Goal: Obtain resource: Obtain resource

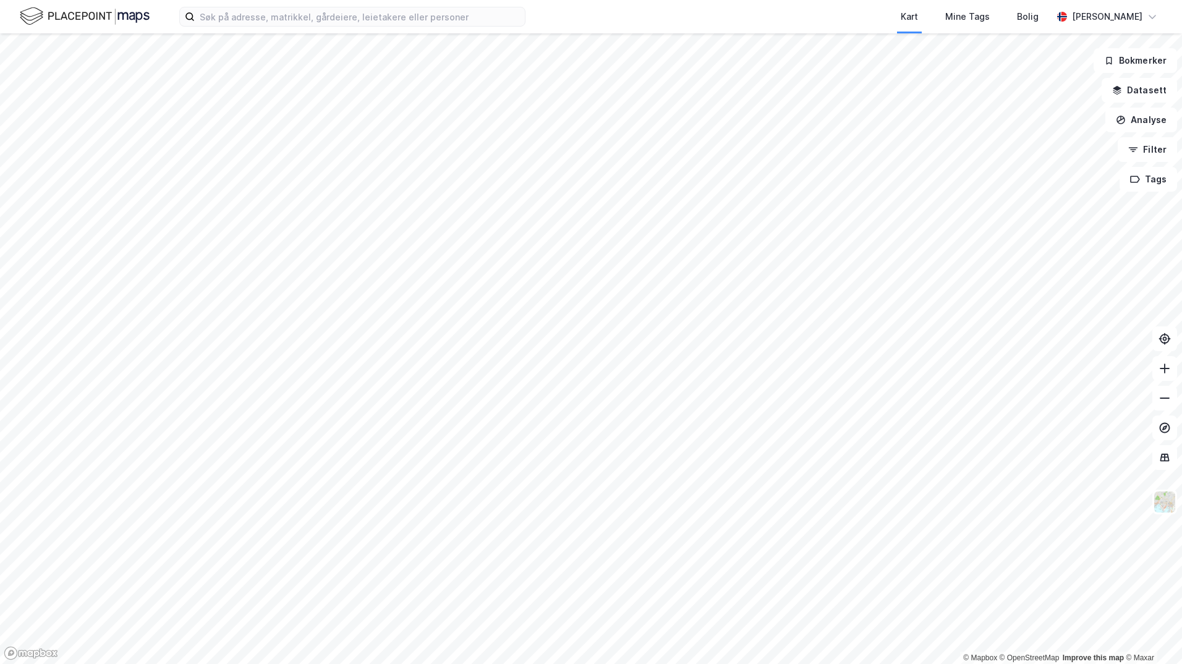
click at [253, 27] on div "Kart Mine Tags Bolig [PERSON_NAME]" at bounding box center [591, 16] width 1182 height 33
click at [252, 18] on input at bounding box center [360, 16] width 330 height 19
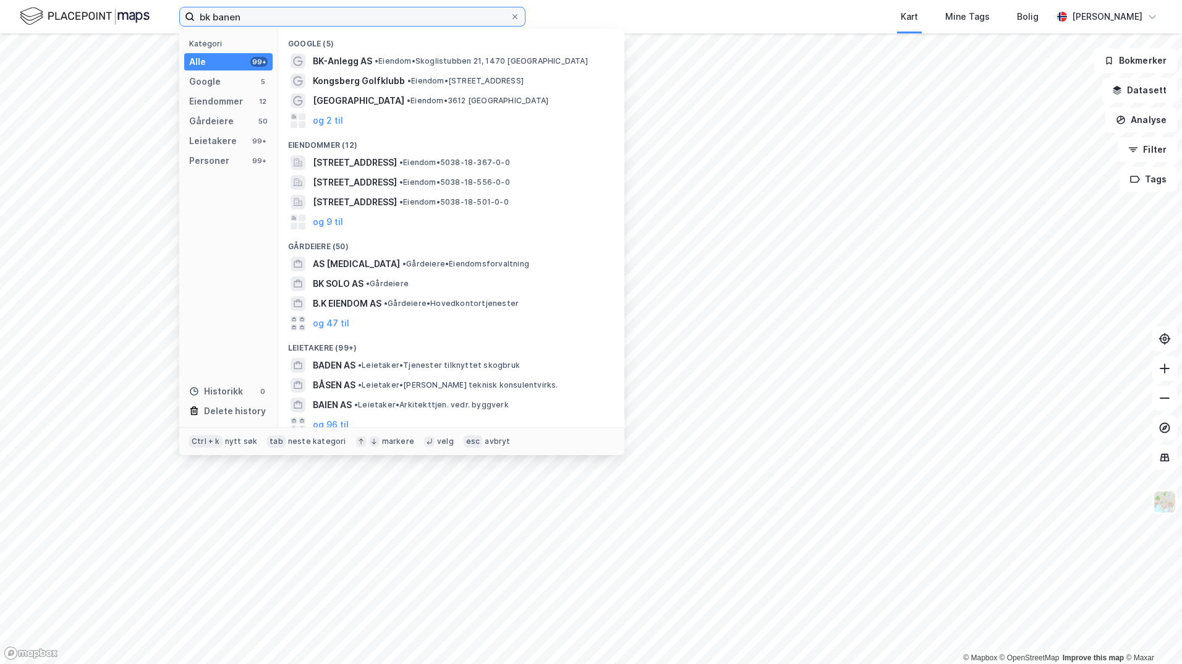
drag, startPoint x: 251, startPoint y: 15, endPoint x: 145, endPoint y: 7, distance: 106.0
click at [145, 7] on div "bk banen Kategori Alle 99+ Google 5 Eiendommer 12 Gårdeiere 50 Leietakere 99+ P…" at bounding box center [591, 16] width 1182 height 33
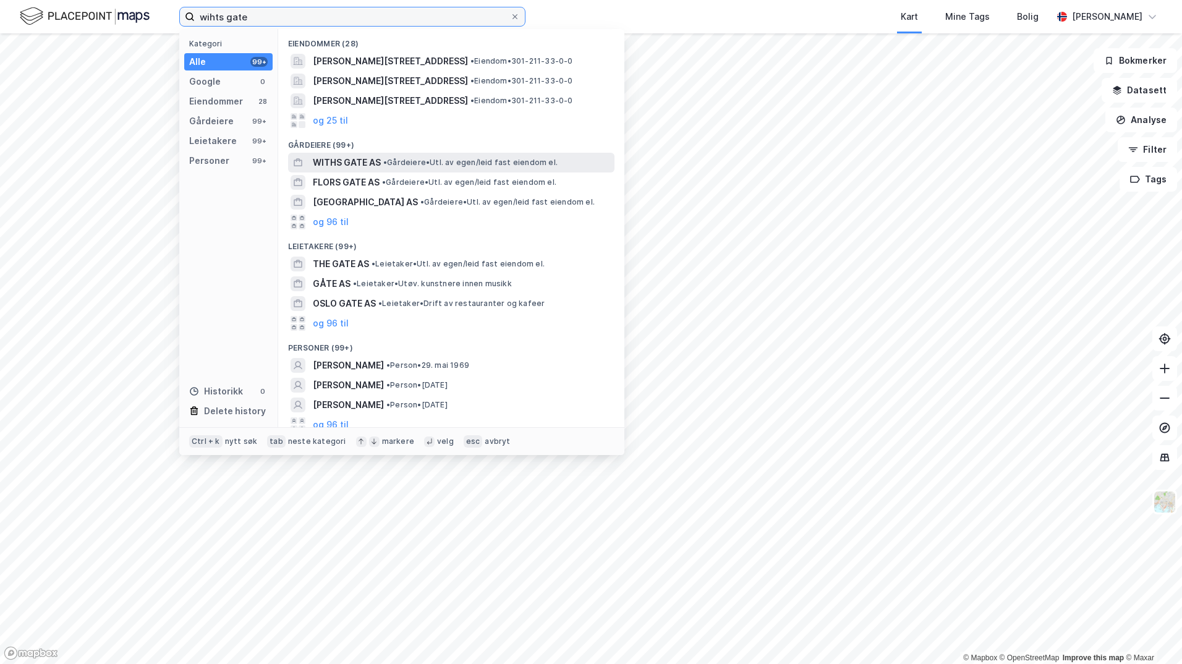
type input "wihts gate"
click at [368, 161] on span "WITHS GATE AS" at bounding box center [347, 162] width 68 height 15
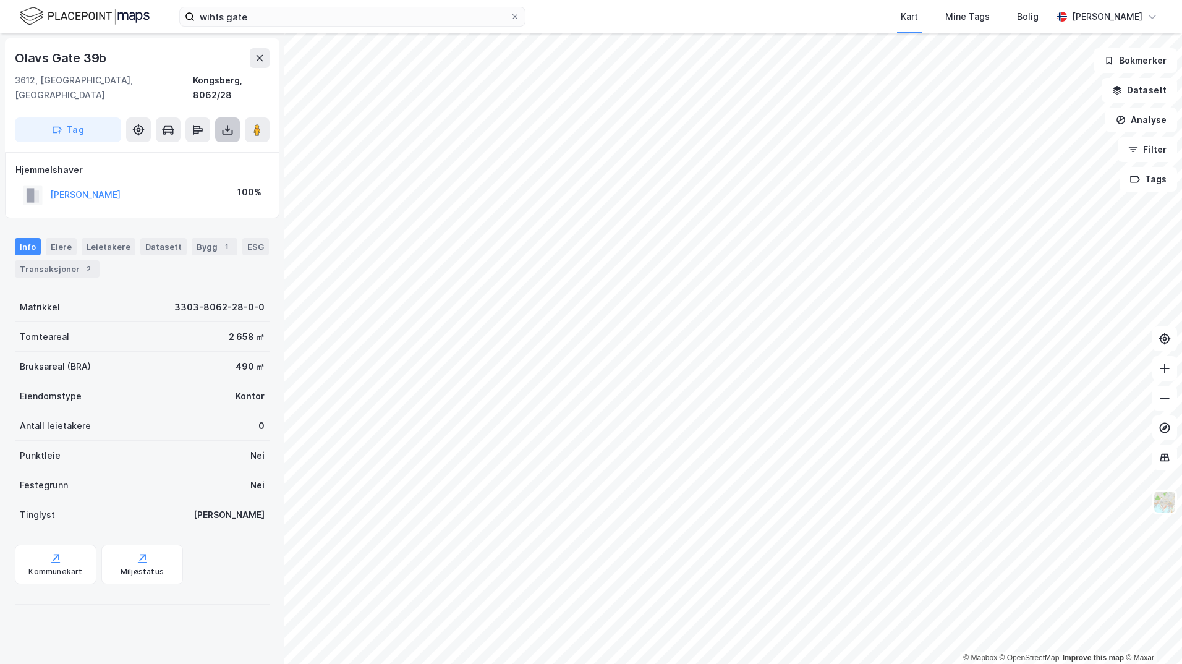
click at [226, 124] on icon at bounding box center [227, 130] width 12 height 12
click at [182, 150] on div "Last ned grunnbok" at bounding box center [166, 155] width 72 height 10
